Goal: Task Accomplishment & Management: Manage account settings

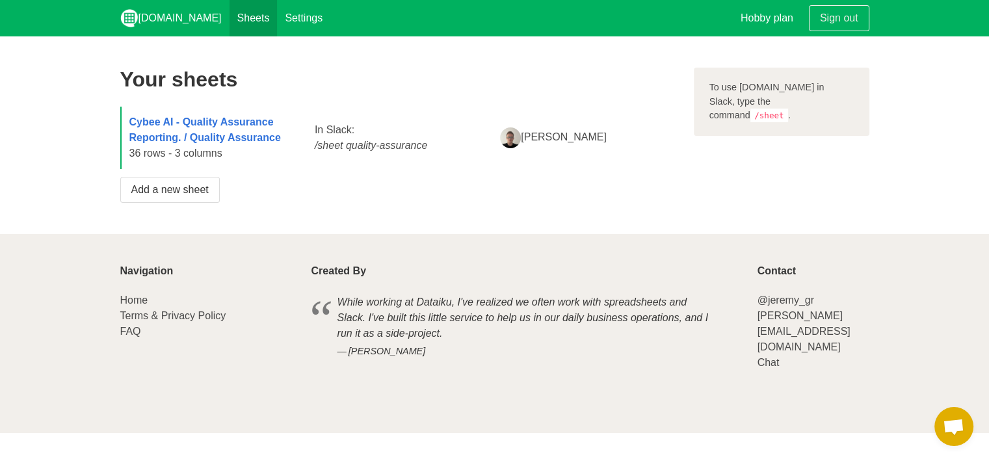
click at [230, 14] on link "Sheets" at bounding box center [254, 18] width 48 height 36
click at [280, 17] on link "Settings" at bounding box center [303, 18] width 53 height 36
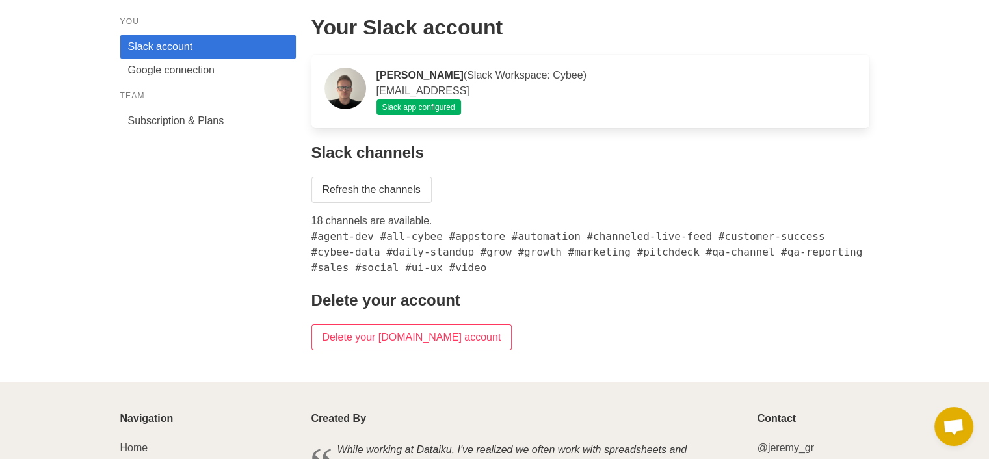
scroll to position [130, 0]
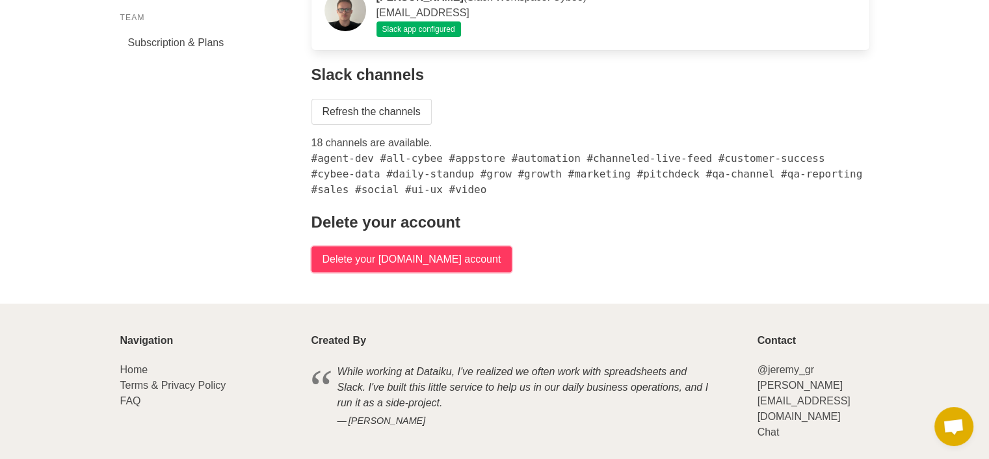
drag, startPoint x: 429, startPoint y: 271, endPoint x: 614, endPoint y: 165, distance: 213.3
click at [645, 169] on div "Your Slack account Blendi Ferizi (Slack Workspace: Cybee) blendi@cybee.ai Slack…" at bounding box center [591, 105] width 574 height 351
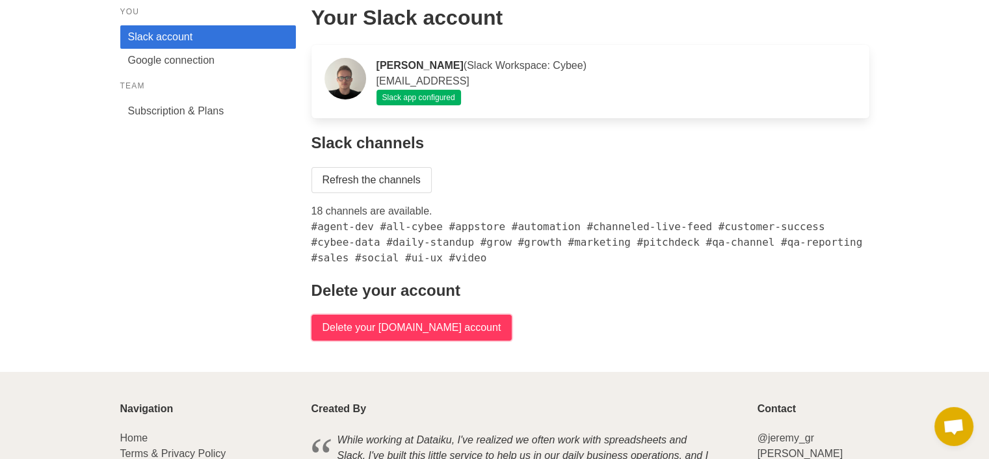
scroll to position [0, 0]
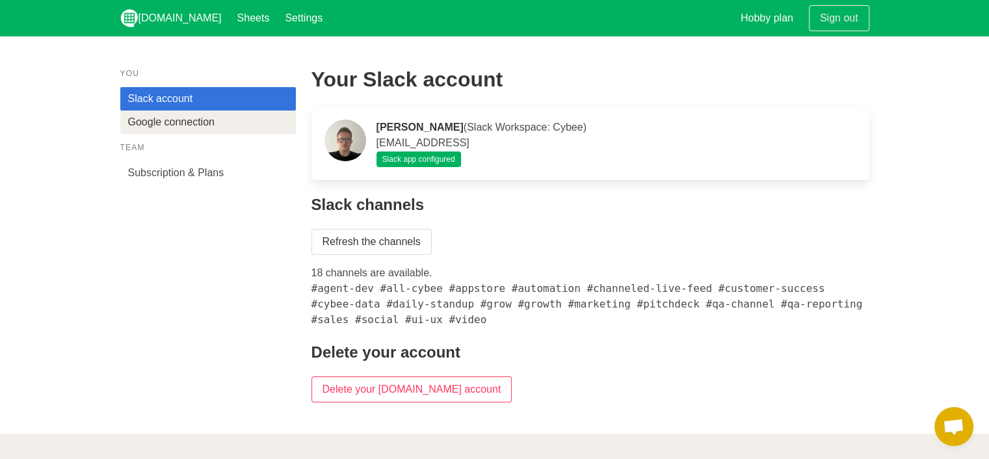
click at [202, 128] on link "Google connection" at bounding box center [208, 122] width 176 height 23
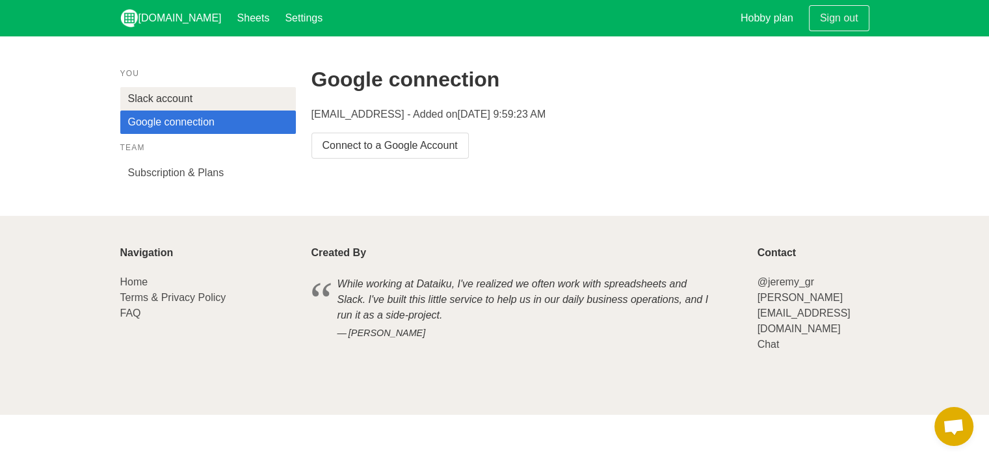
click at [176, 92] on link "Slack account" at bounding box center [208, 98] width 176 height 23
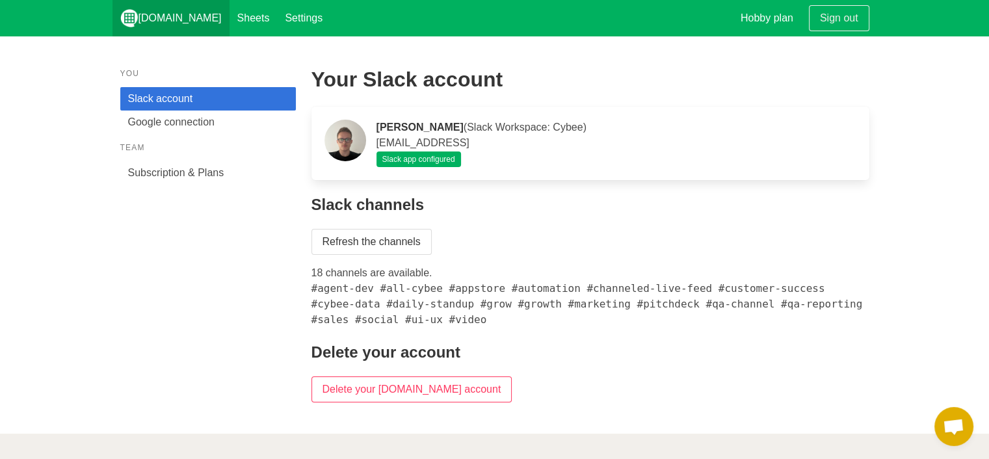
click at [167, 15] on link "[DOMAIN_NAME]" at bounding box center [171, 18] width 117 height 36
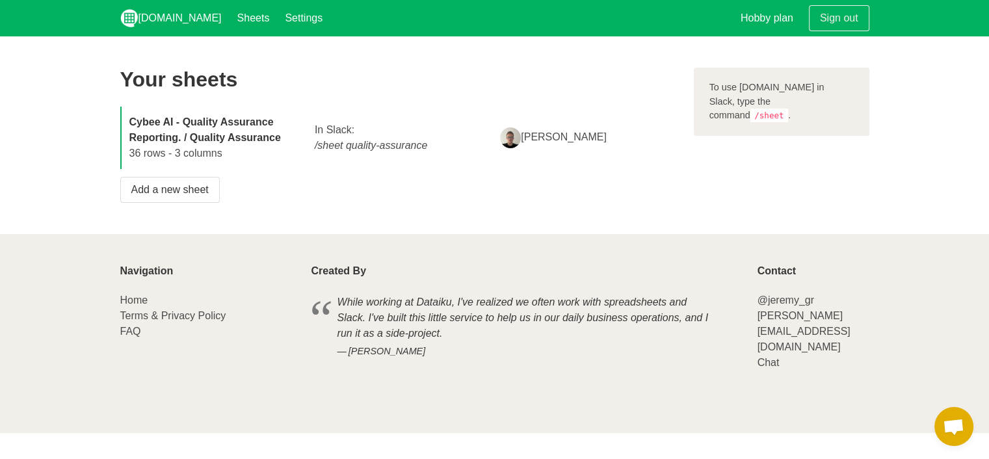
click at [187, 139] on strong "Cybee AI - Quality Assurance Reporting. / Quality Assurance" at bounding box center [205, 129] width 152 height 27
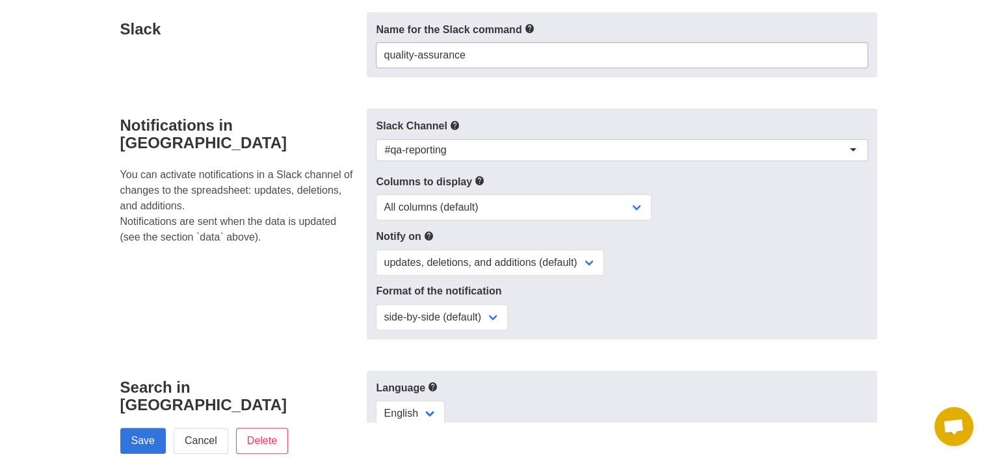
scroll to position [390, 0]
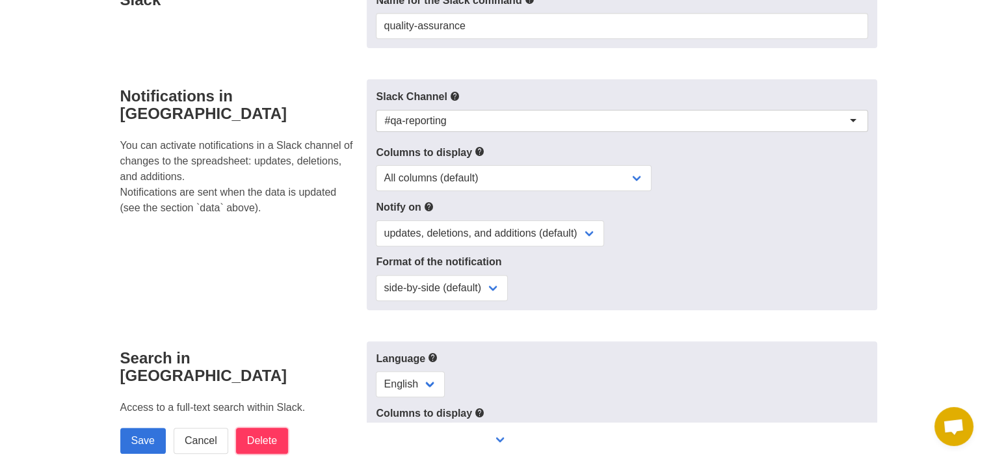
click at [262, 431] on input "Delete" at bounding box center [262, 441] width 52 height 26
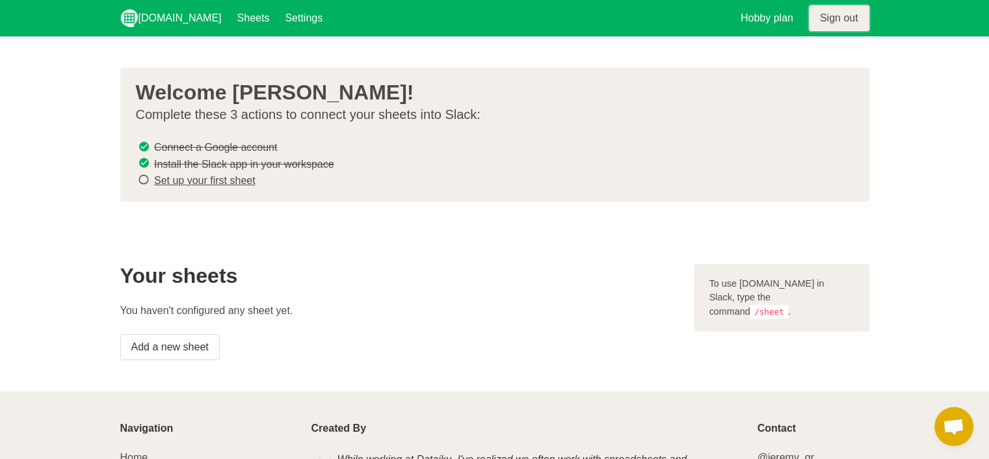
click at [838, 10] on link "Sign out" at bounding box center [839, 18] width 60 height 26
